Goal: Check status: Check status

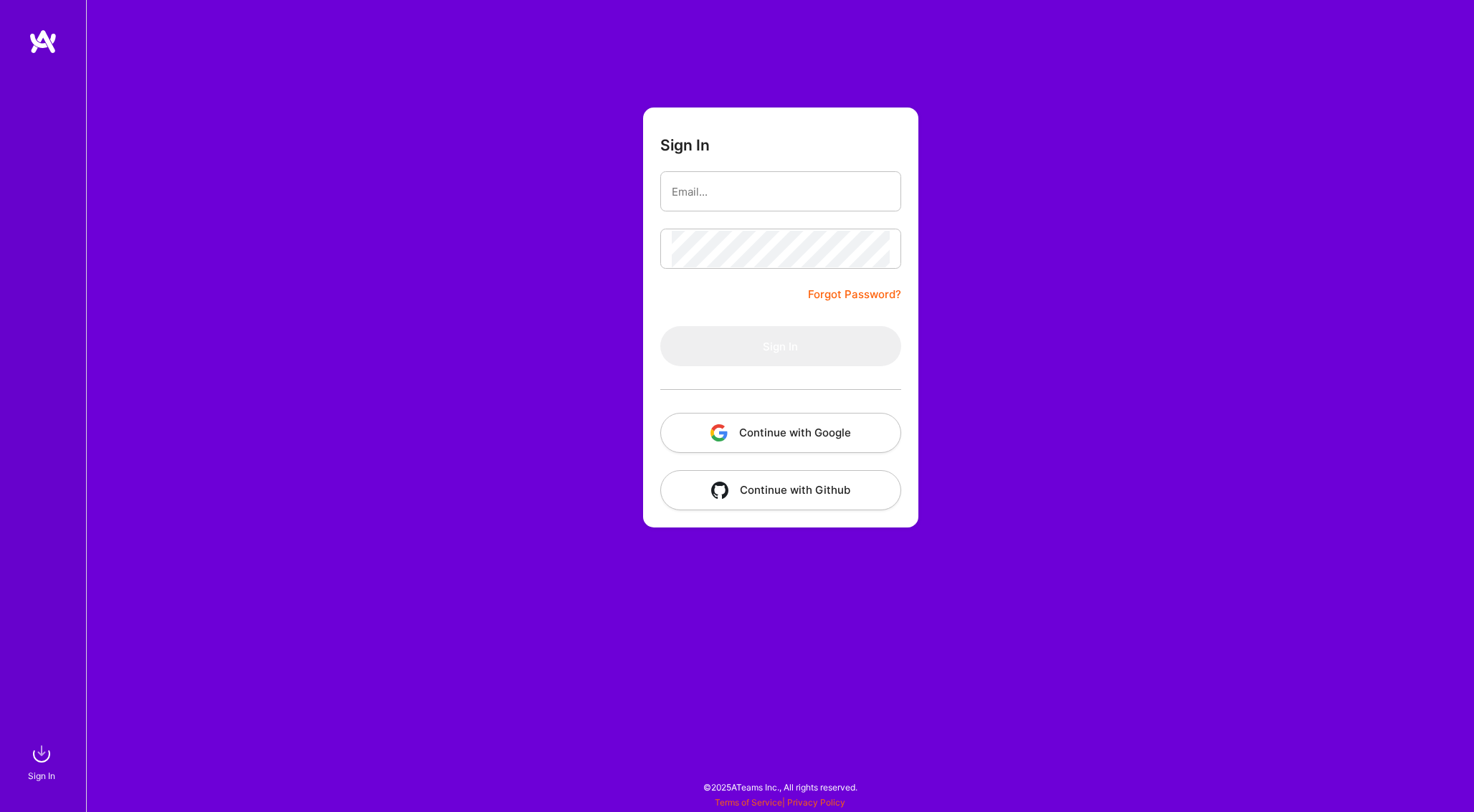
click at [770, 427] on button "Continue with Google" at bounding box center [780, 432] width 241 height 40
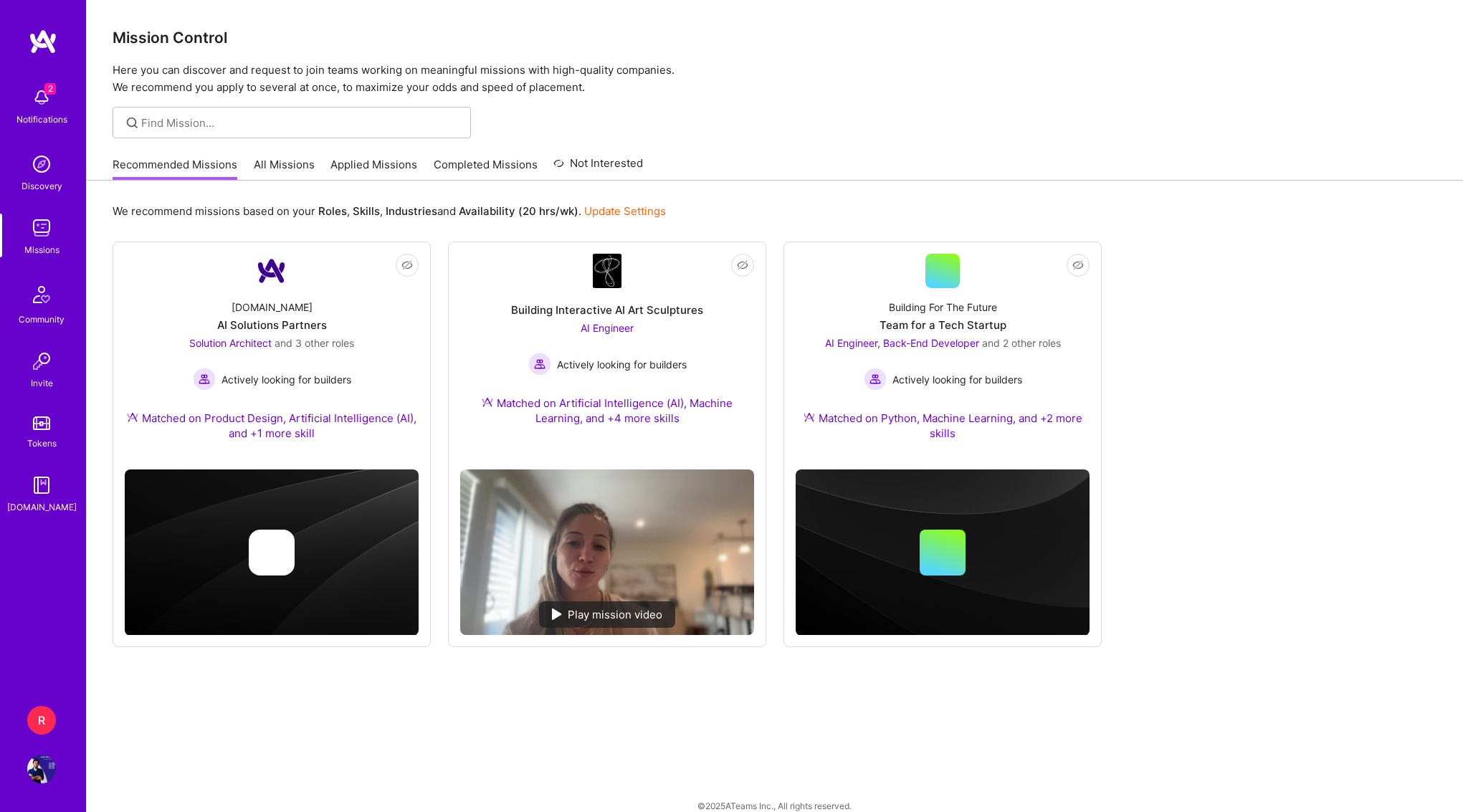
click at [44, 721] on div "R" at bounding box center [41, 720] width 29 height 29
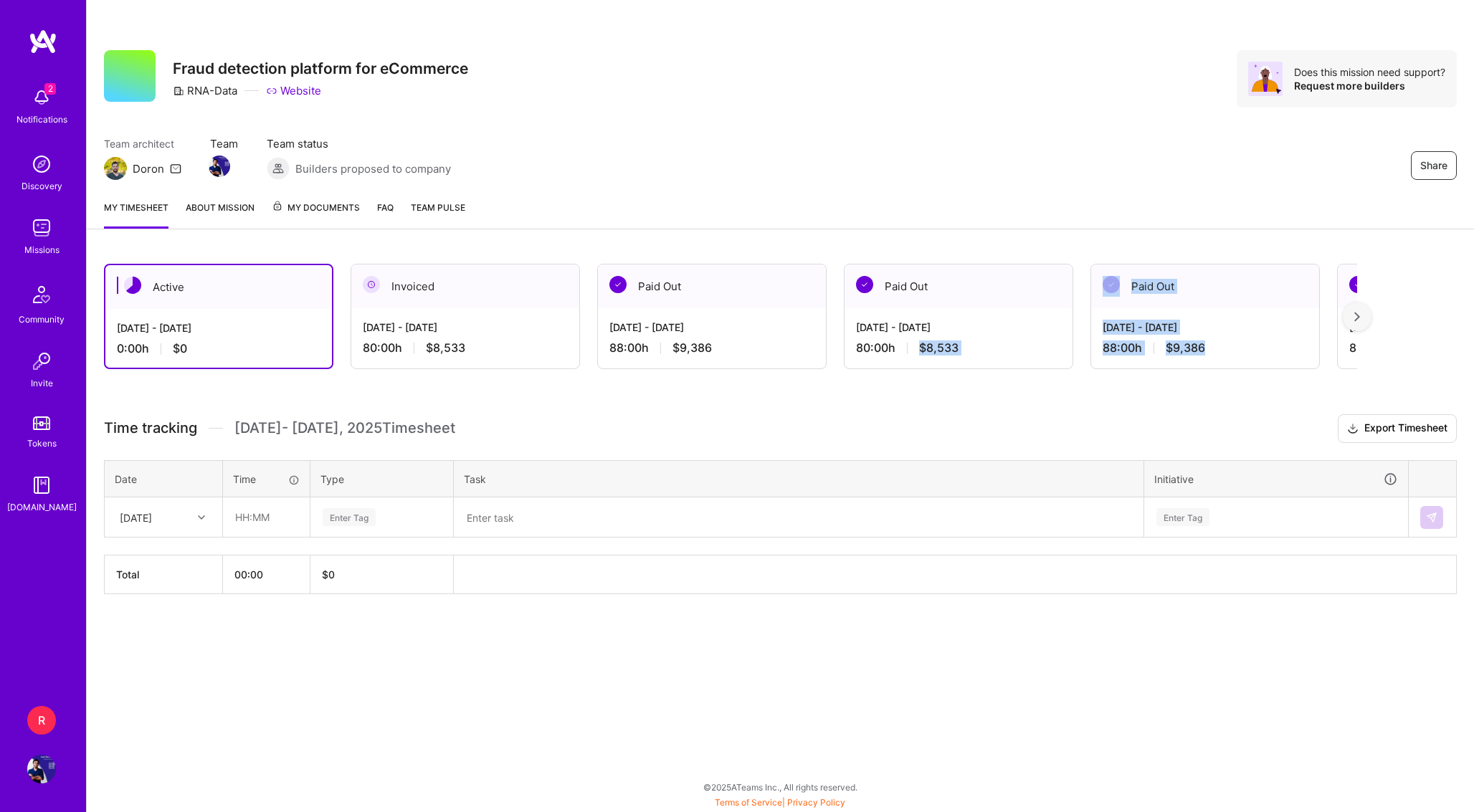
drag, startPoint x: 1234, startPoint y: 346, endPoint x: 906, endPoint y: 347, distance: 328.0
click at [906, 347] on div "Active Oct 1 - Oct 15, 2025 0:00 h $0 Invoiced Sep 16 - Sep 30, 2025 80:00 h $8…" at bounding box center [730, 316] width 1253 height 105
copy div "$8,533 Paid Out Aug 1 - Aug 15, 2025 88:00 h $9,386"
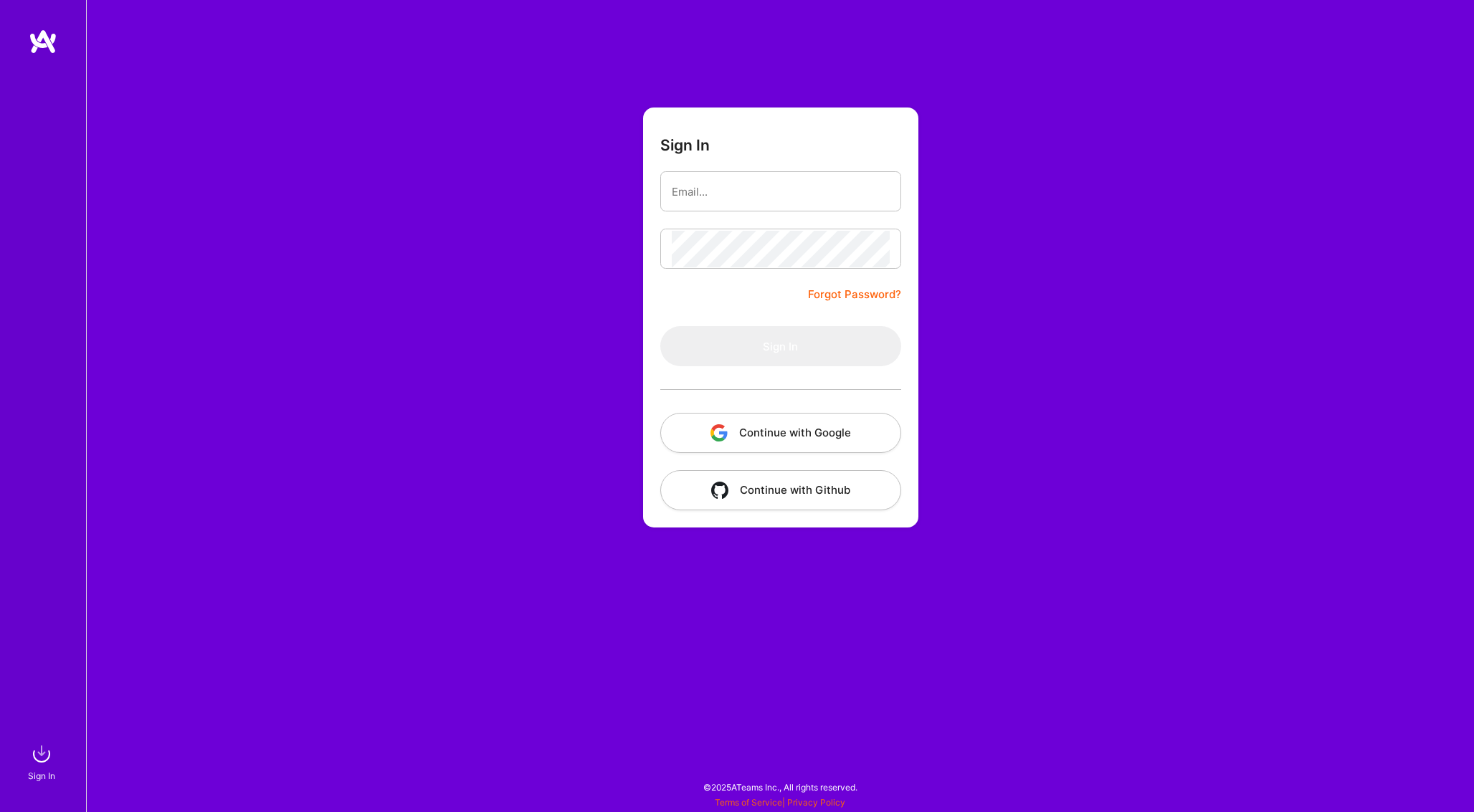
click at [788, 426] on button "Continue with Google" at bounding box center [780, 432] width 241 height 40
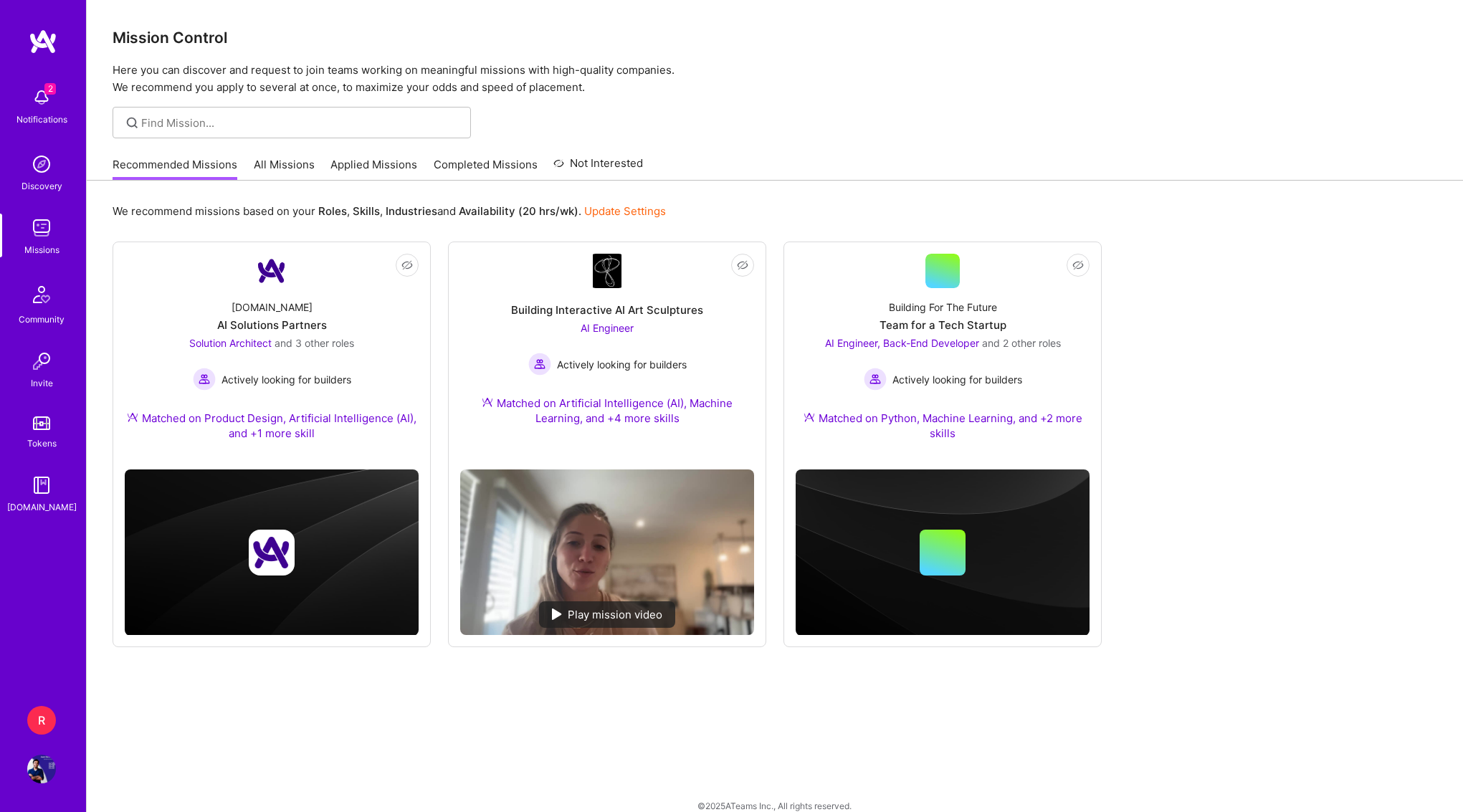
click at [27, 775] on img at bounding box center [41, 769] width 29 height 29
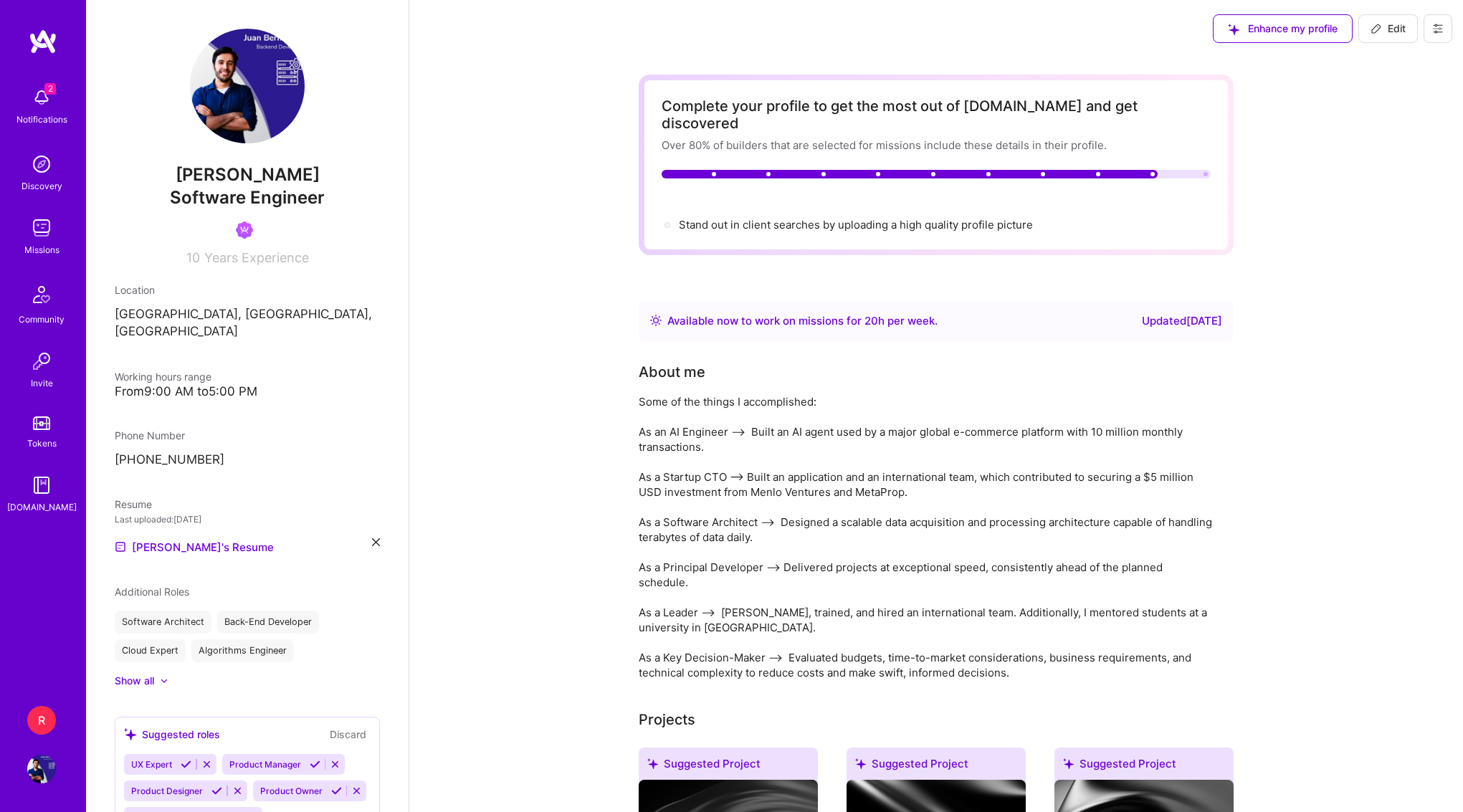
click at [38, 723] on div "R" at bounding box center [41, 720] width 29 height 29
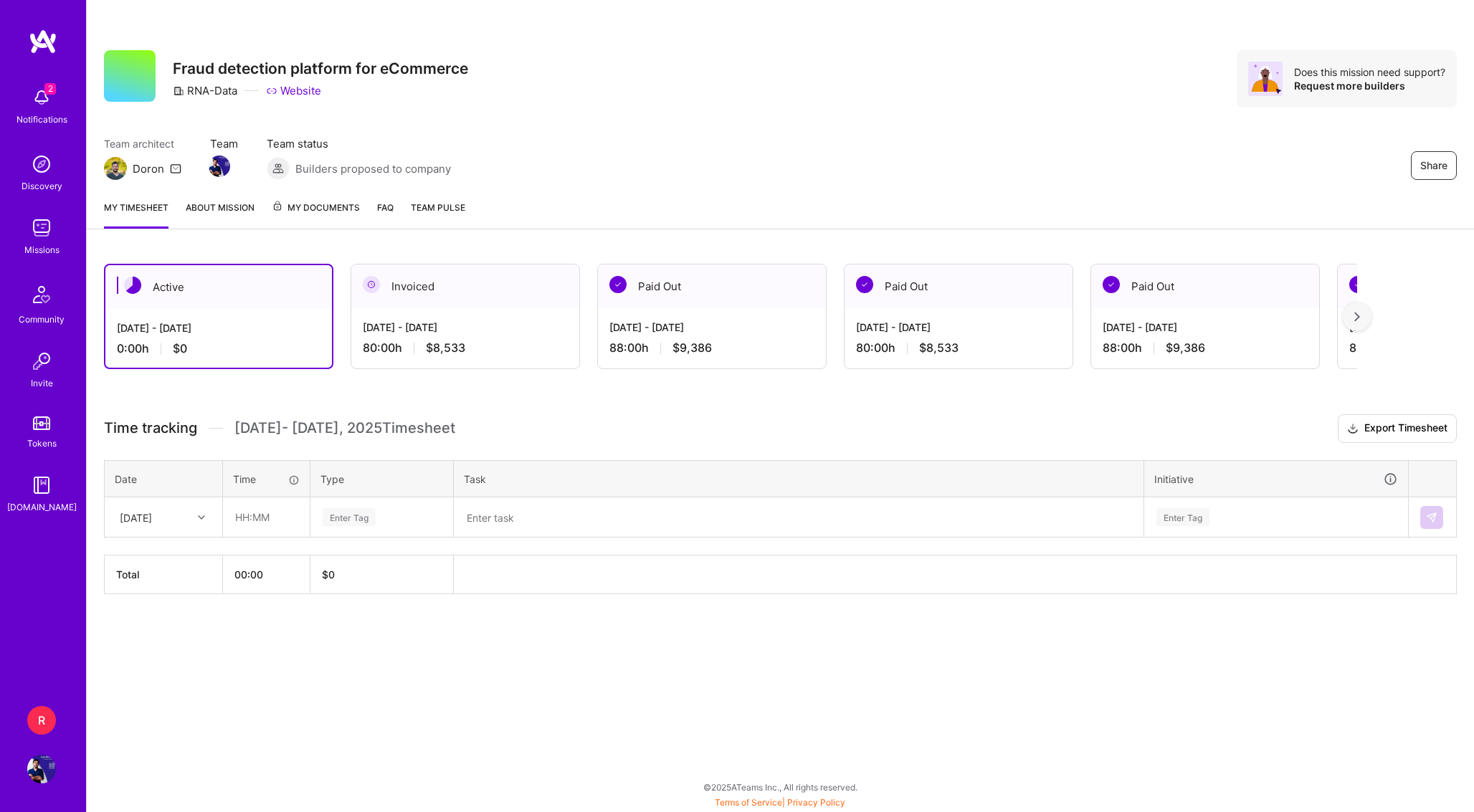
click at [731, 334] on div "[DATE] - [DATE]" at bounding box center [712, 327] width 205 height 15
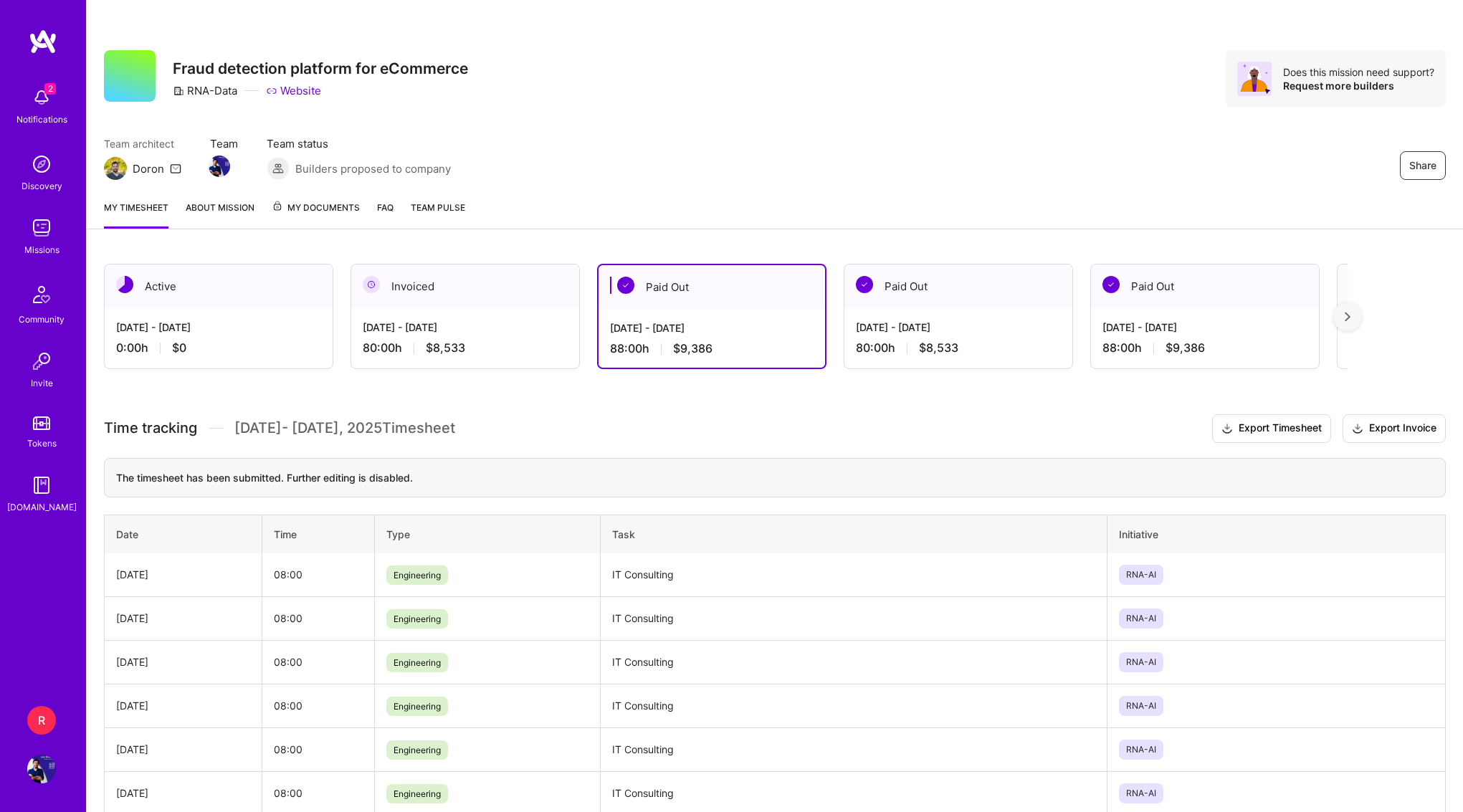
scroll to position [11, 0]
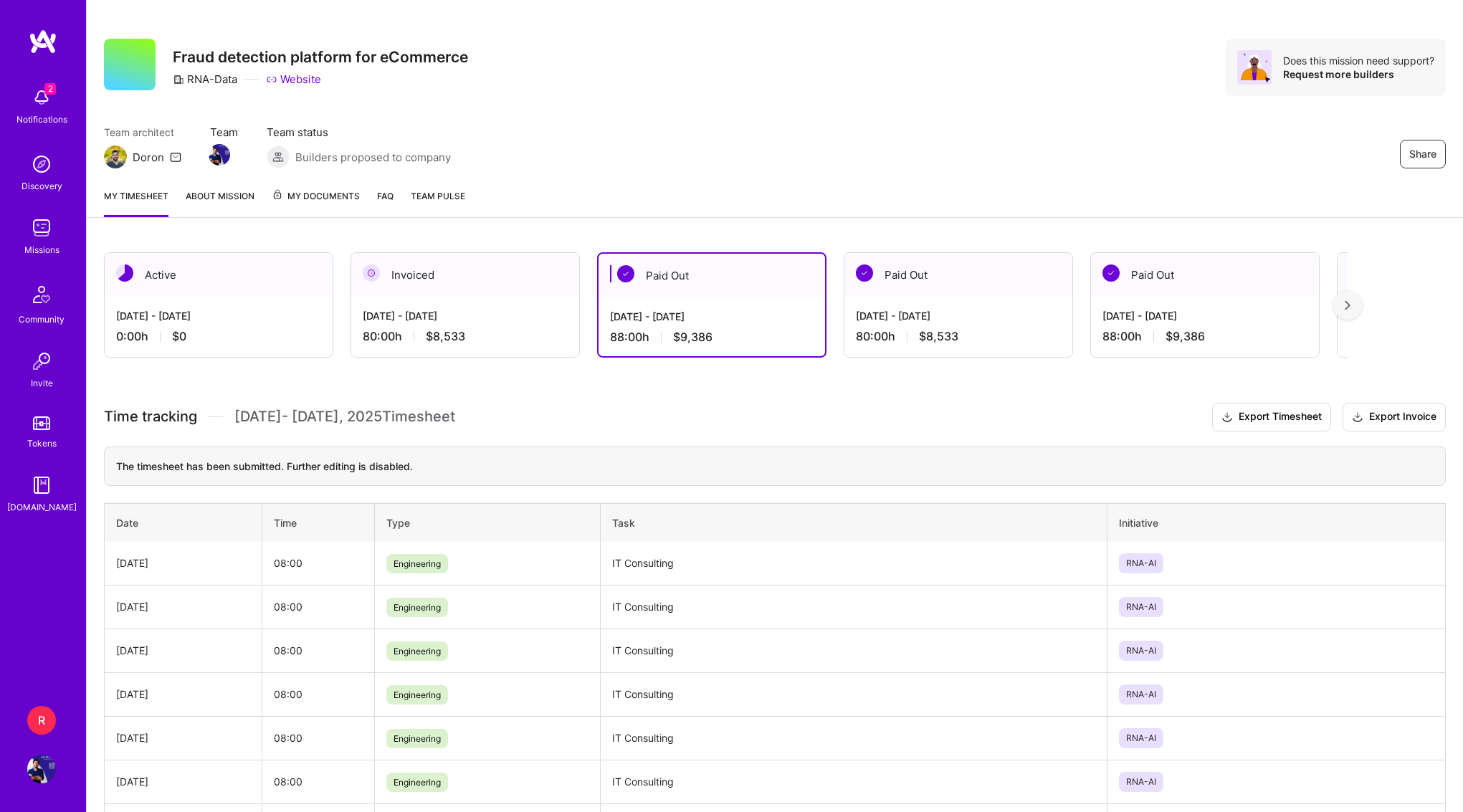
click at [508, 272] on div "Invoiced" at bounding box center [465, 275] width 228 height 44
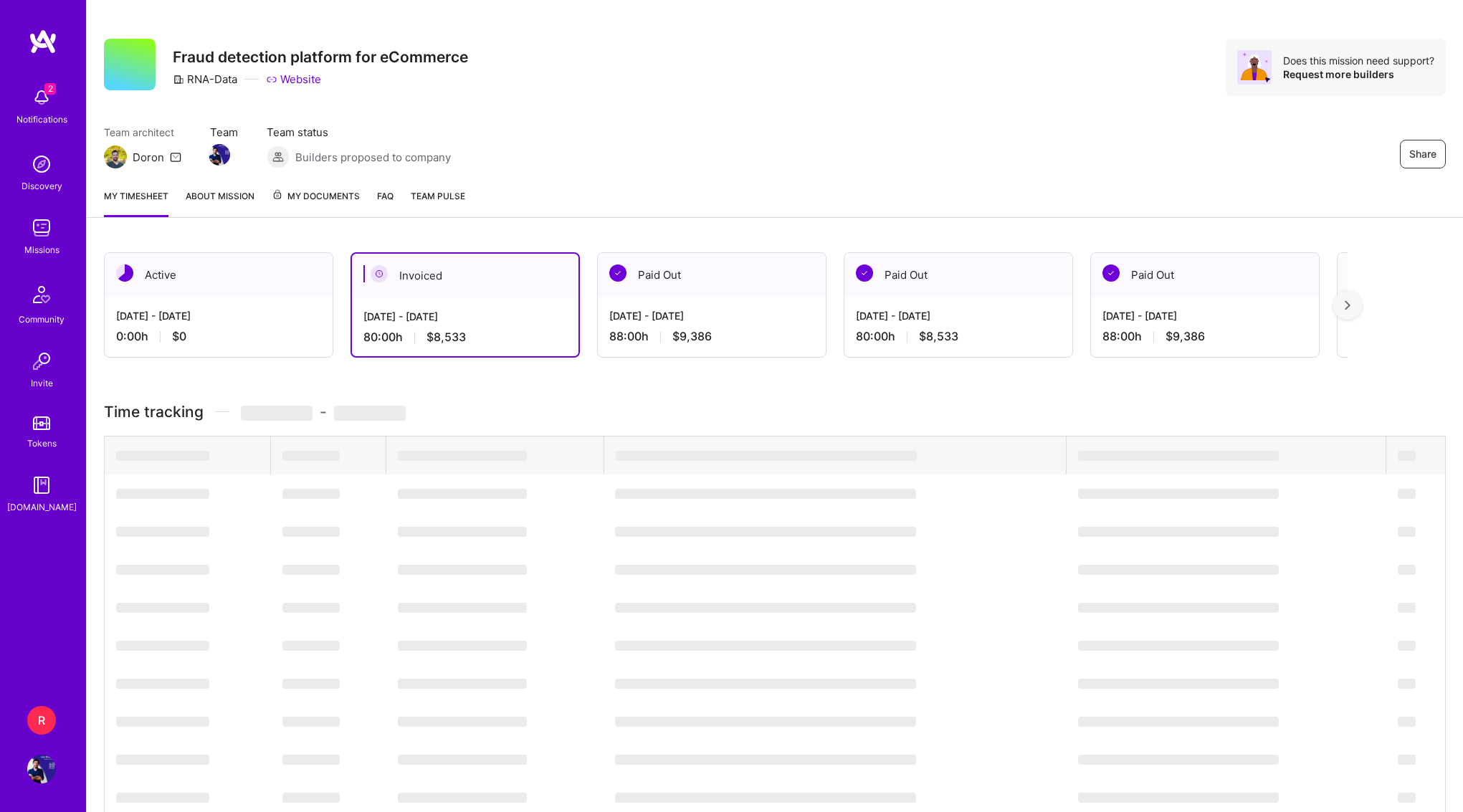
click at [434, 296] on div "Invoiced" at bounding box center [465, 275] width 227 height 44
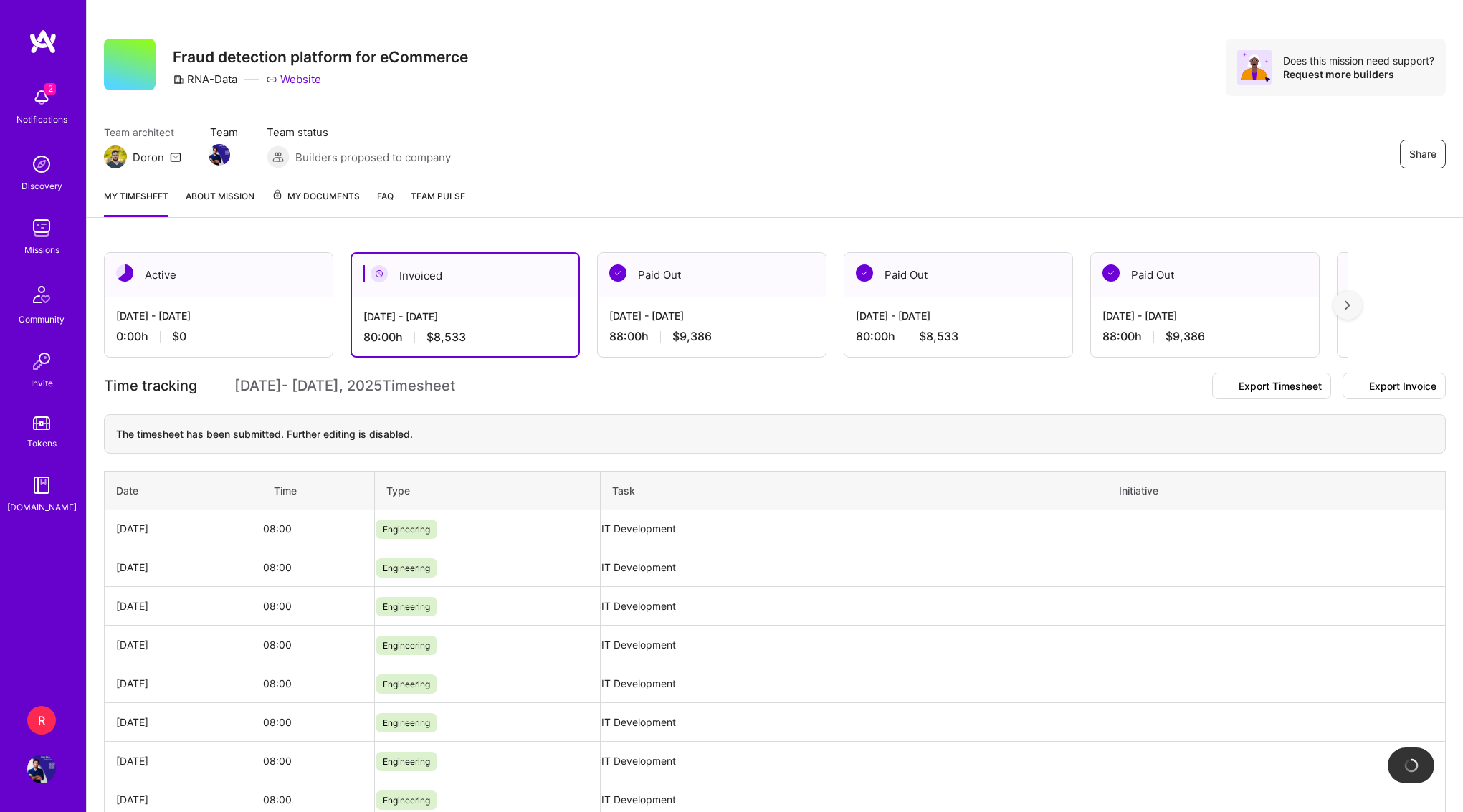
scroll to position [0, 0]
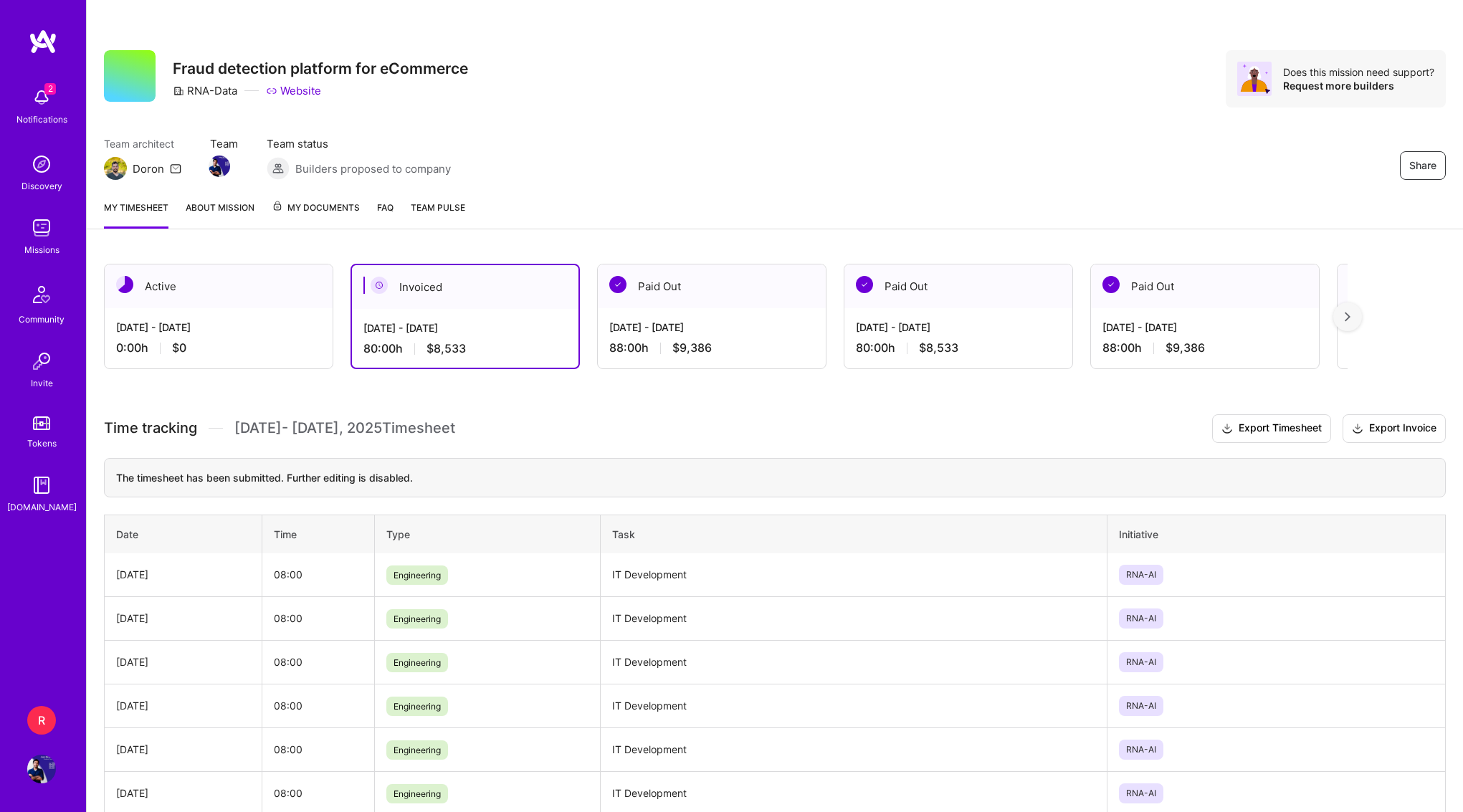
click at [305, 206] on span "My Documents" at bounding box center [315, 207] width 88 height 16
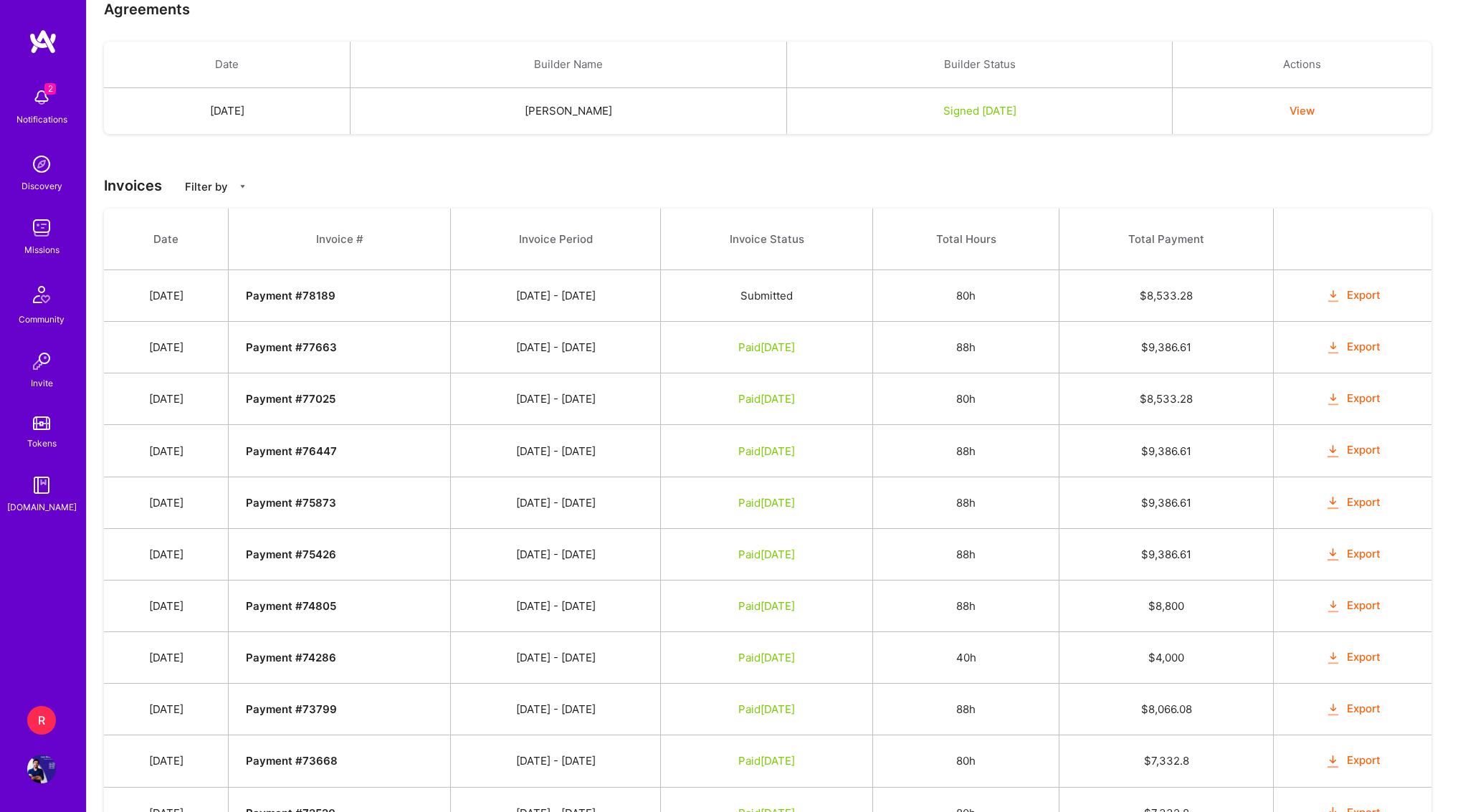
scroll to position [352, 0]
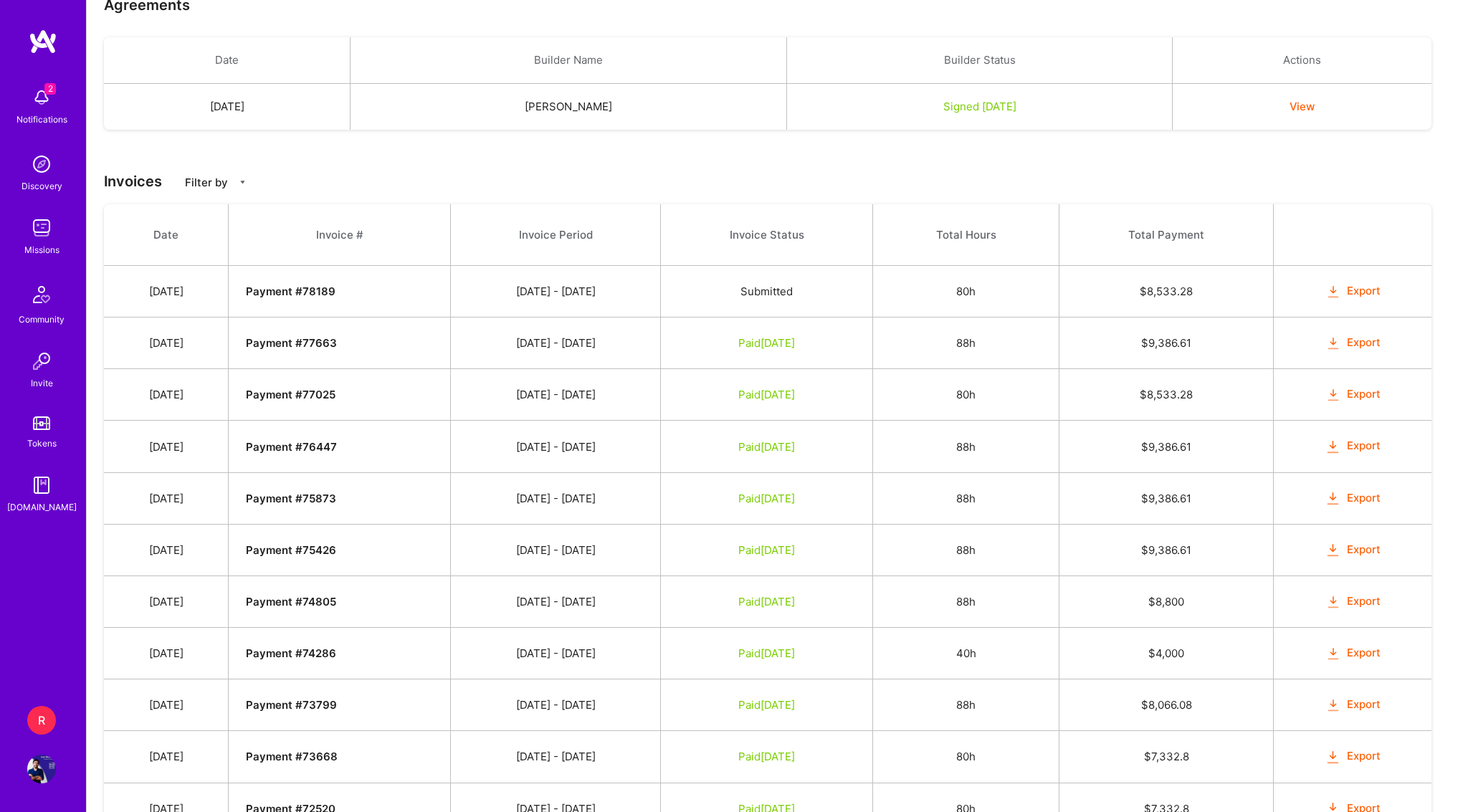
click at [173, 304] on td "[DATE]" at bounding box center [166, 291] width 125 height 52
drag, startPoint x: 173, startPoint y: 304, endPoint x: 548, endPoint y: 299, distance: 375.0
click at [550, 302] on tr "[DATE] Payment # 78189 [DATE] - [DATE] Submitted 80h $ 8,533.28 Export" at bounding box center [767, 291] width 1328 height 52
click at [548, 299] on td "[DATE] - [DATE]" at bounding box center [555, 291] width 211 height 52
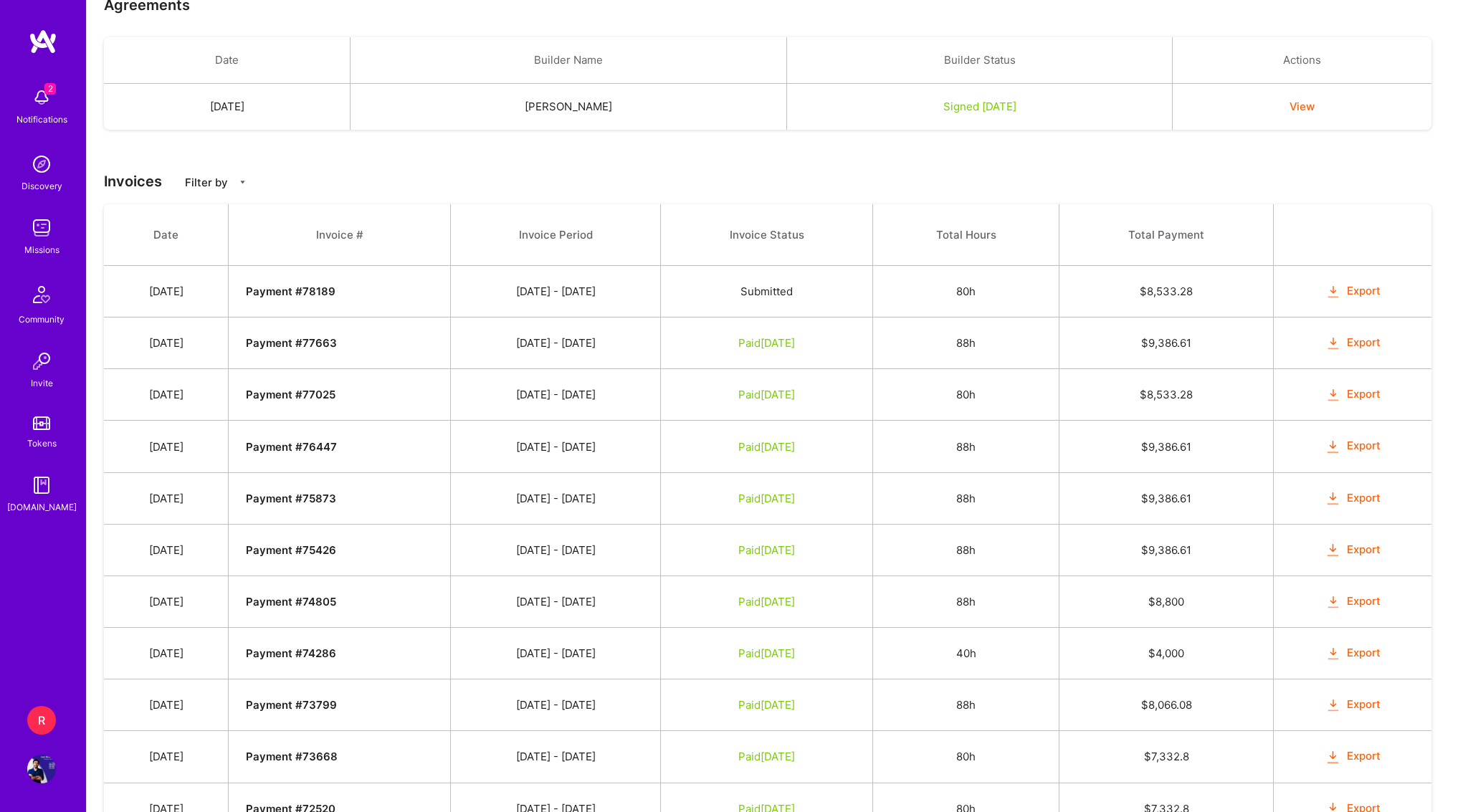
click at [178, 358] on td "[DATE]" at bounding box center [166, 343] width 125 height 52
click at [846, 356] on td "Paid [DATE]" at bounding box center [766, 343] width 212 height 52
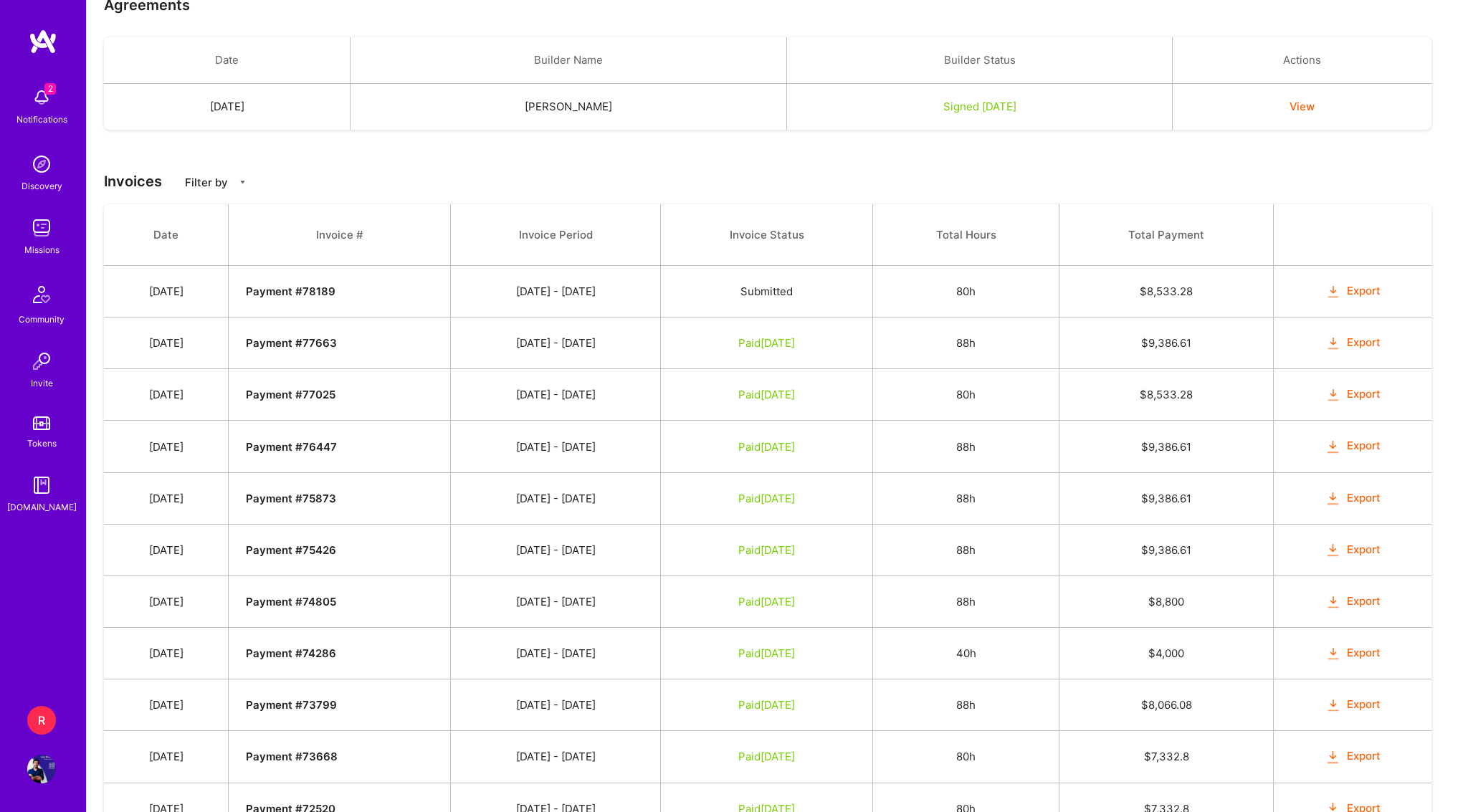
click at [832, 403] on td "Paid [DATE]" at bounding box center [766, 395] width 212 height 52
click at [795, 344] on span "Paid [DATE]" at bounding box center [766, 343] width 56 height 14
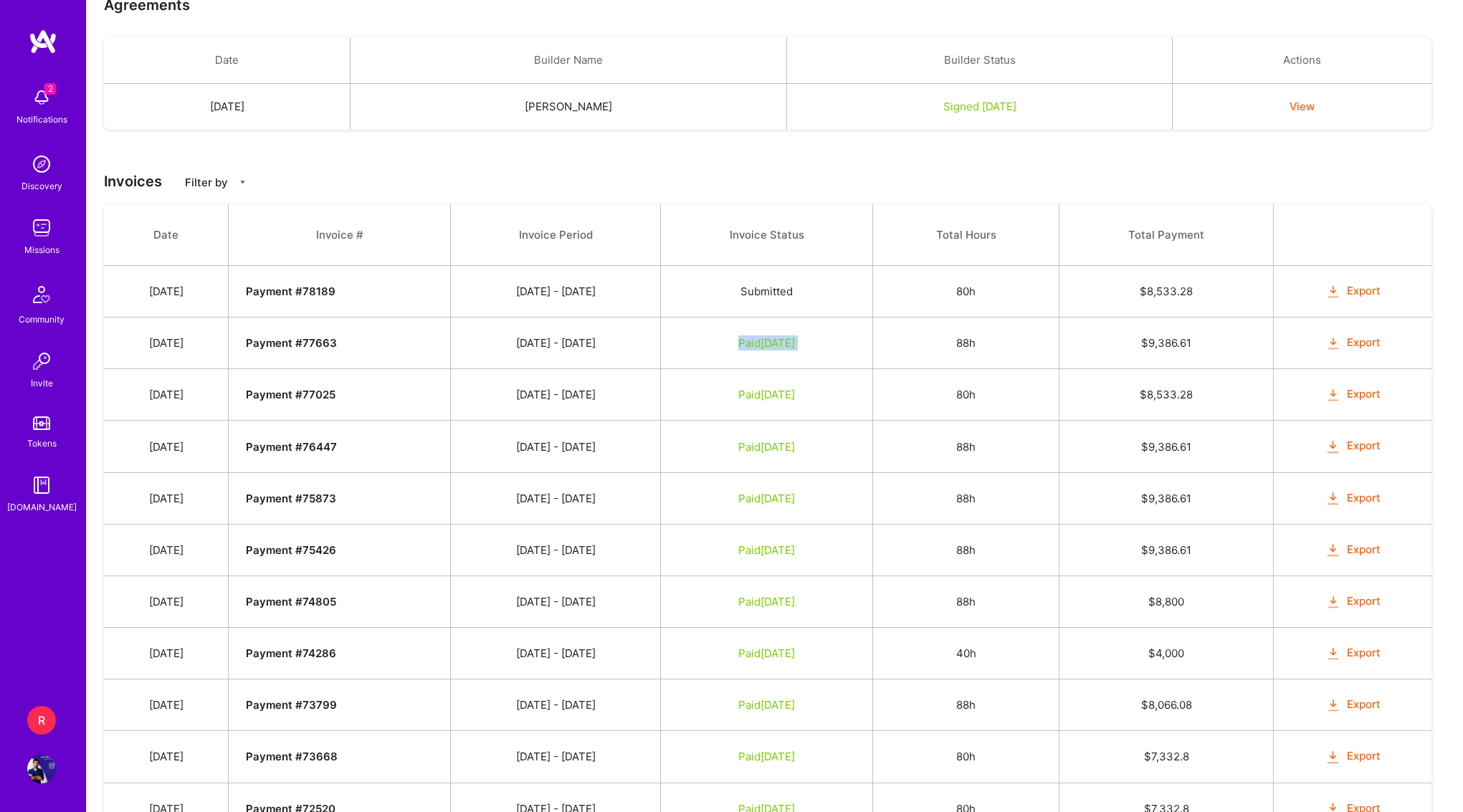
click at [795, 344] on span "Paid [DATE]" at bounding box center [766, 343] width 56 height 14
click at [795, 501] on span "Paid [DATE]" at bounding box center [766, 498] width 56 height 14
click at [844, 456] on td "Paid [DATE]" at bounding box center [766, 447] width 212 height 52
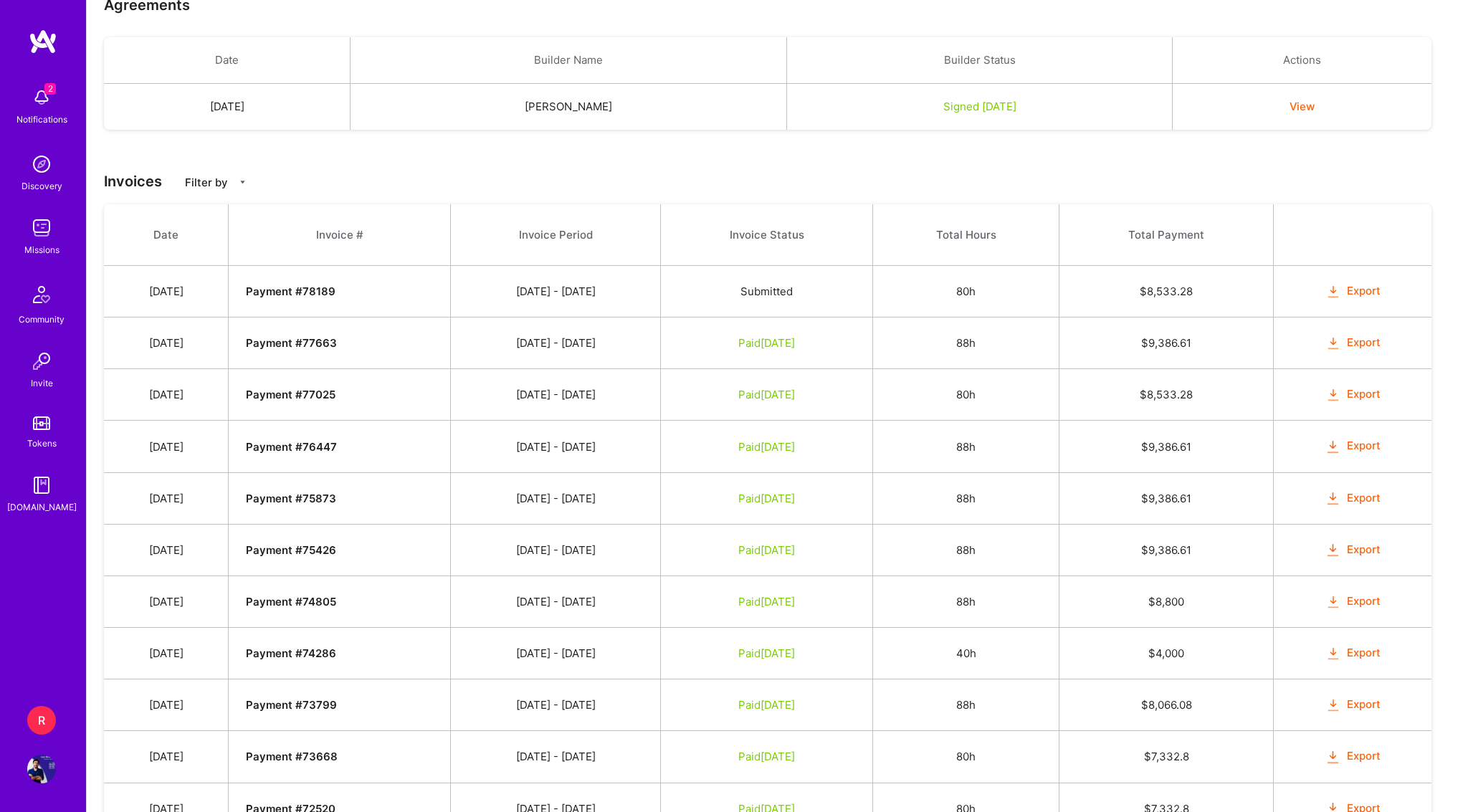
click at [844, 456] on td "Paid [DATE]" at bounding box center [766, 447] width 212 height 52
click at [795, 606] on span "Paid [DATE]" at bounding box center [766, 602] width 56 height 14
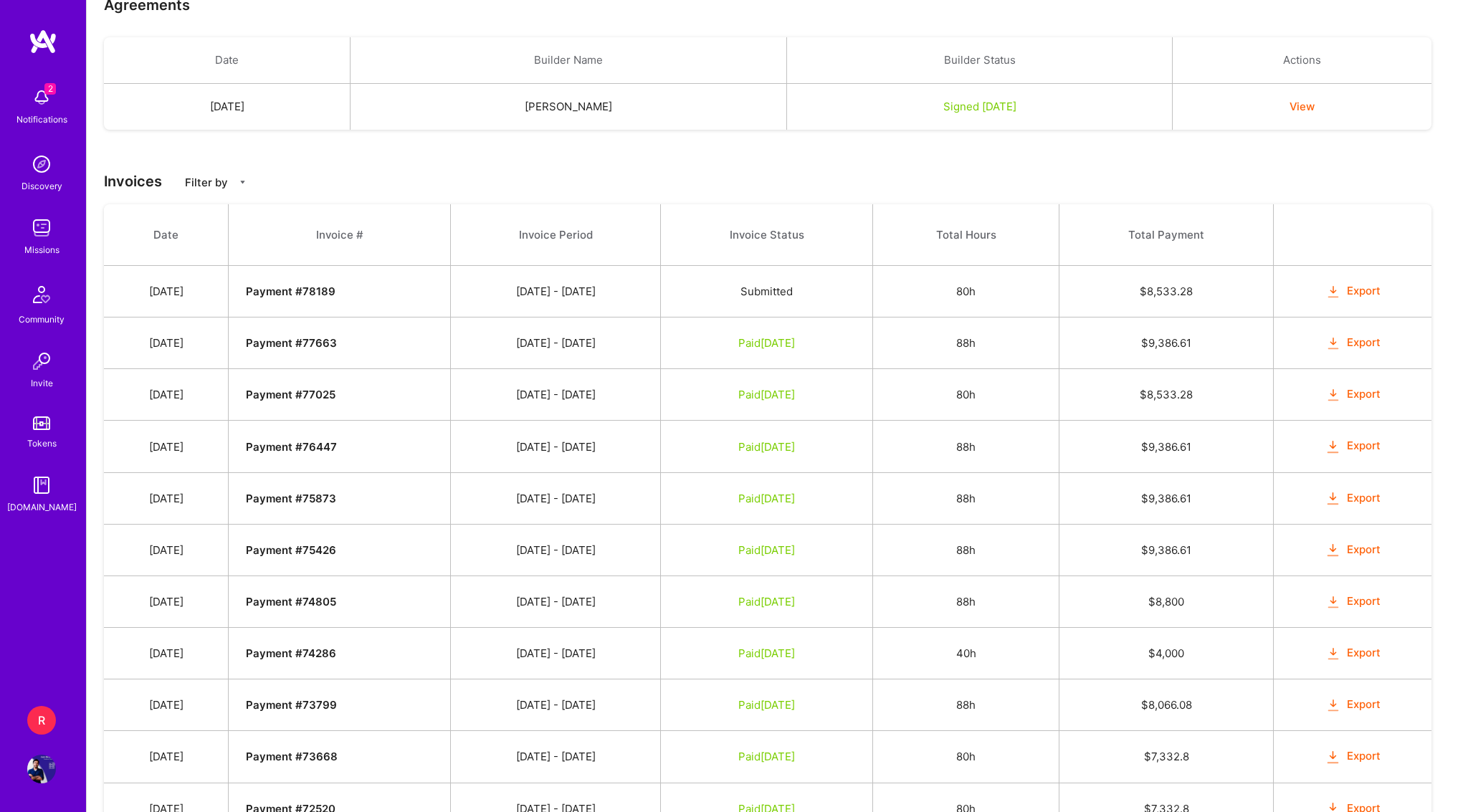
click at [795, 547] on span "Paid [DATE]" at bounding box center [766, 550] width 56 height 14
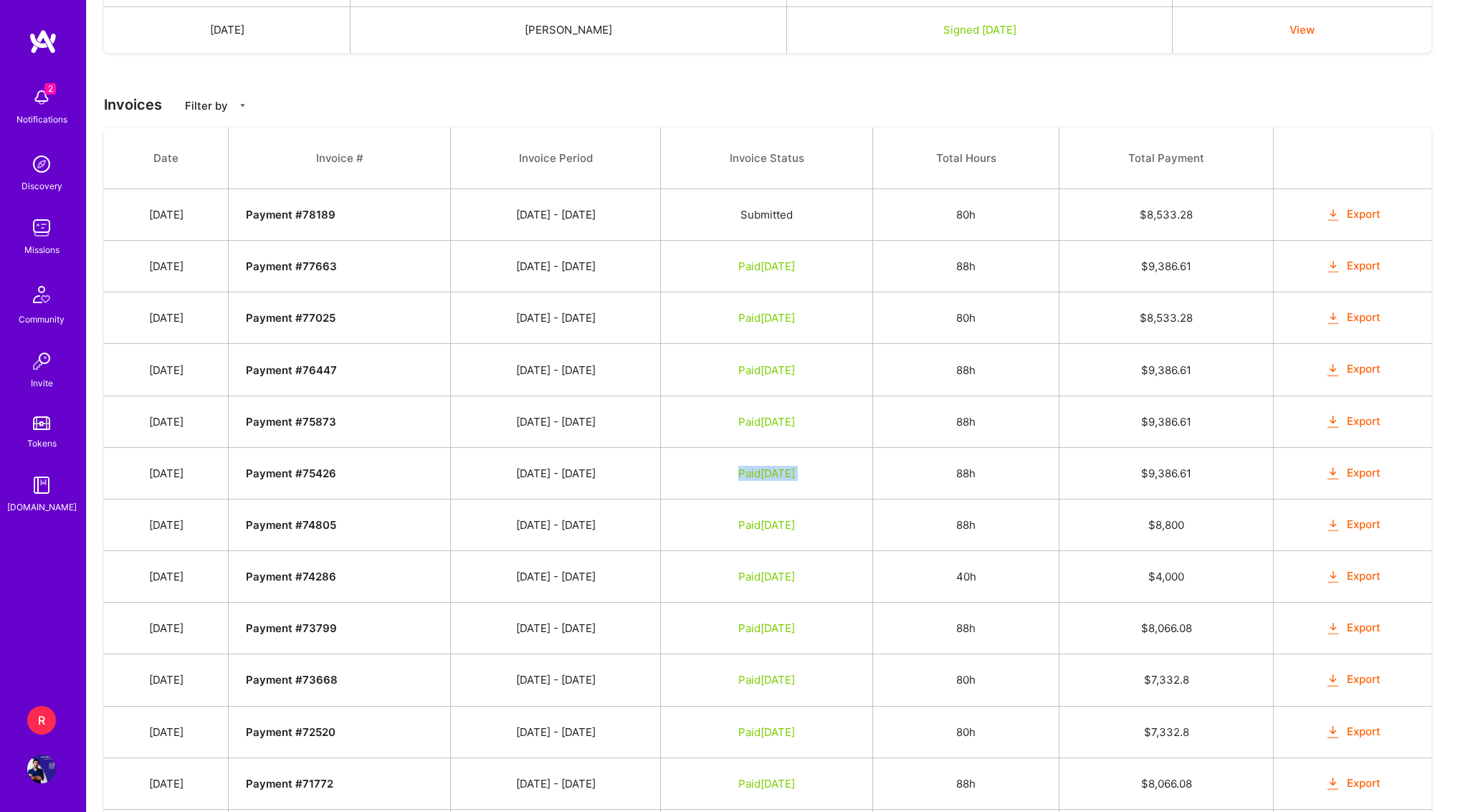
scroll to position [436, 0]
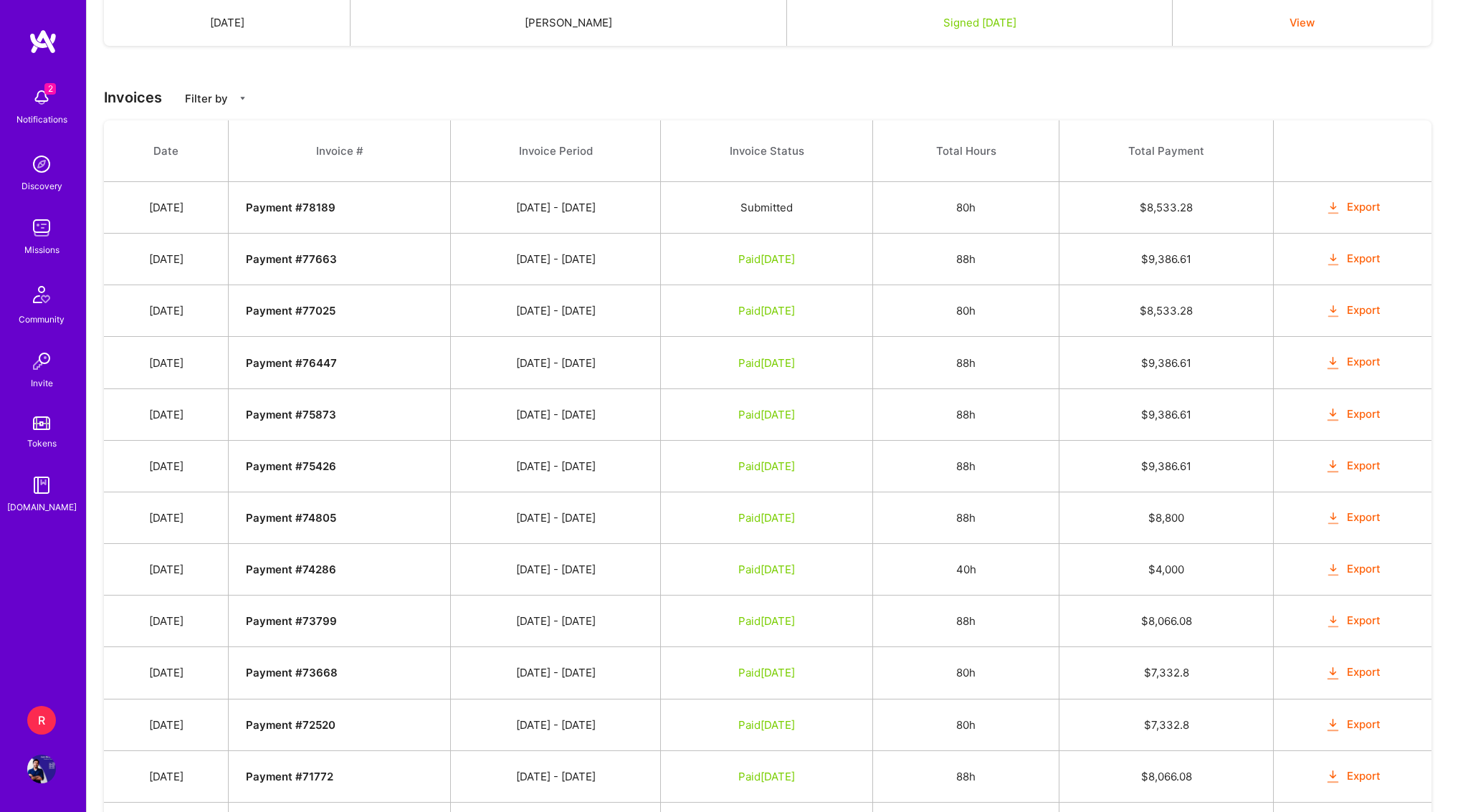
click at [795, 624] on span "Paid [DATE]" at bounding box center [766, 621] width 56 height 14
drag, startPoint x: 835, startPoint y: 624, endPoint x: 839, endPoint y: 573, distance: 51.2
click at [839, 573] on tbody "Date Invoice # Invoice Period Invoice Status Total Hours Total Payment [DATE] P…" at bounding box center [767, 538] width 1328 height 836
click at [795, 573] on span "Paid [DATE]" at bounding box center [766, 570] width 56 height 14
